Goal: Go to known website: Go to known website

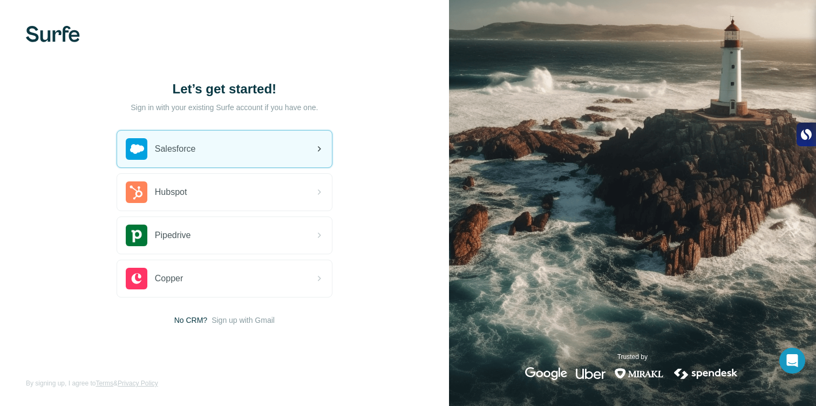
click at [159, 159] on div "Salesforce" at bounding box center [161, 149] width 70 height 22
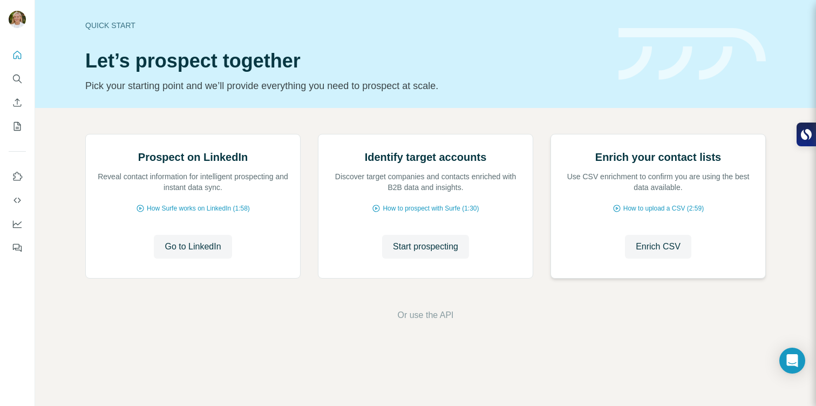
scroll to position [60, 0]
click at [197, 253] on span "Go to LinkedIn" at bounding box center [193, 246] width 56 height 13
